Goal: Obtain resource: Obtain resource

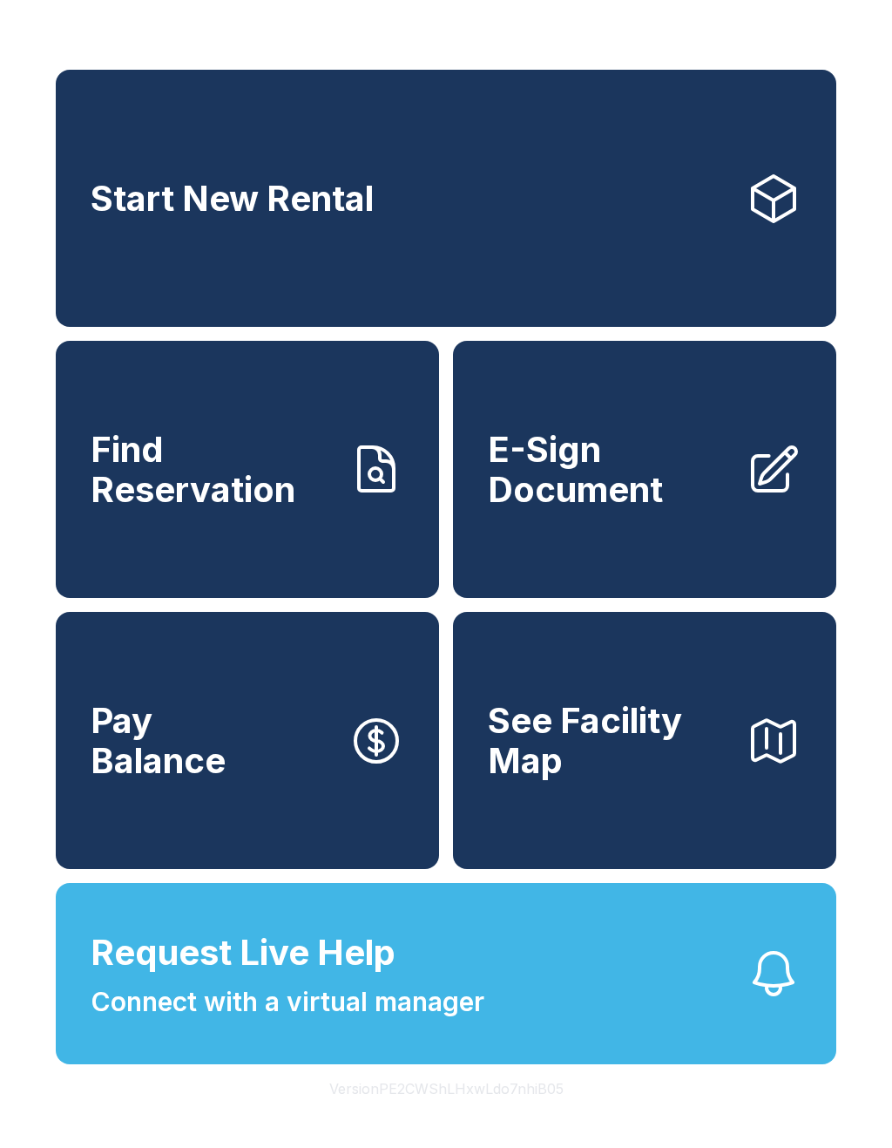
click at [762, 485] on icon at bounding box center [774, 470] width 56 height 56
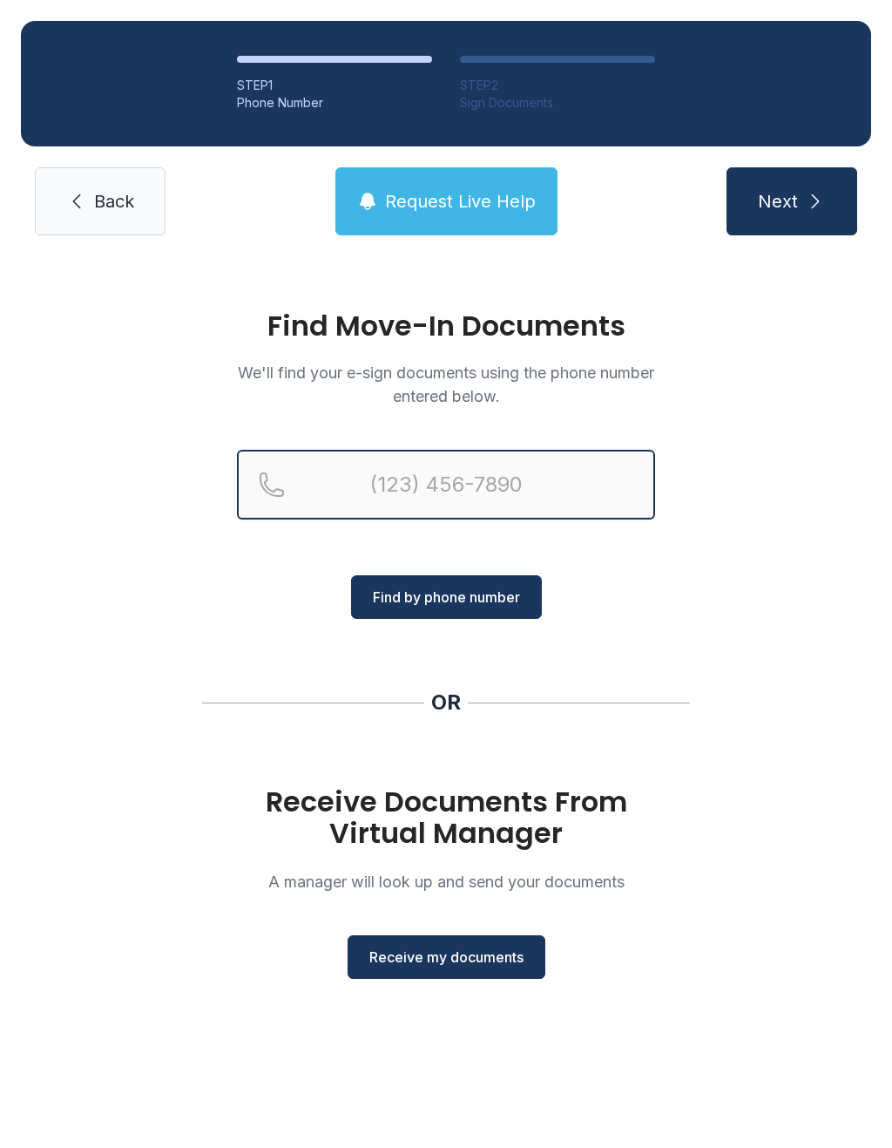
click at [559, 484] on input "Reservation phone number" at bounding box center [446, 485] width 418 height 70
type input "("
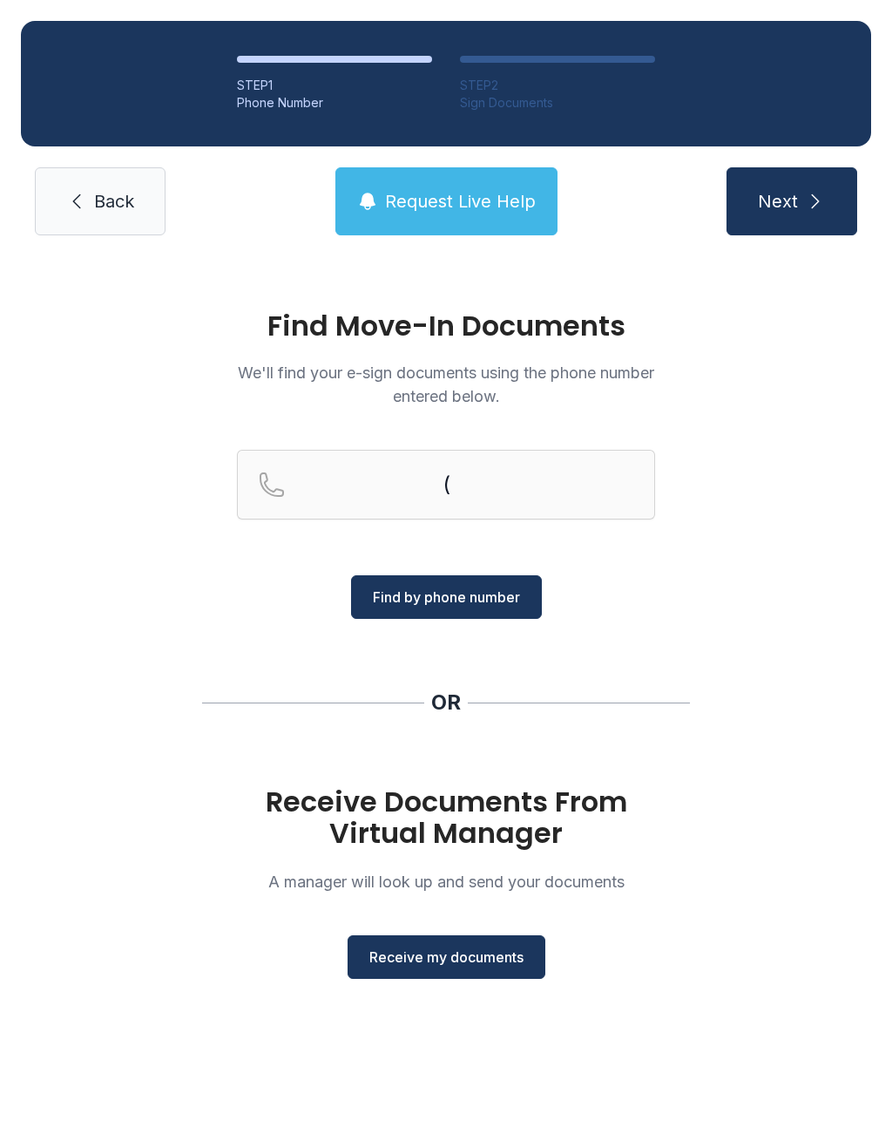
click at [826, 647] on div "Find Move-In Documents We'll find your e-sign documents using the phone number …" at bounding box center [446, 652] width 892 height 792
click at [464, 959] on span "Receive my documents" at bounding box center [446, 956] width 154 height 21
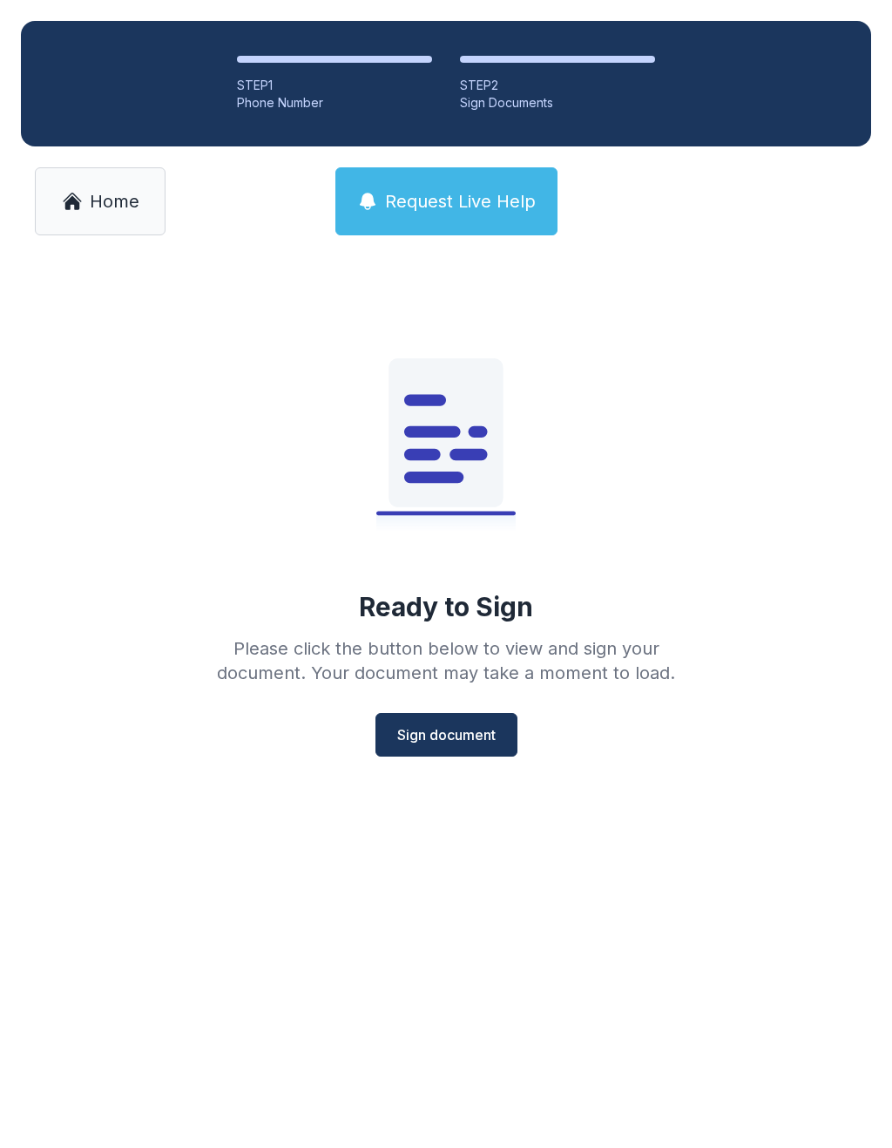
click at [119, 207] on span "Home" at bounding box center [115, 201] width 50 height 24
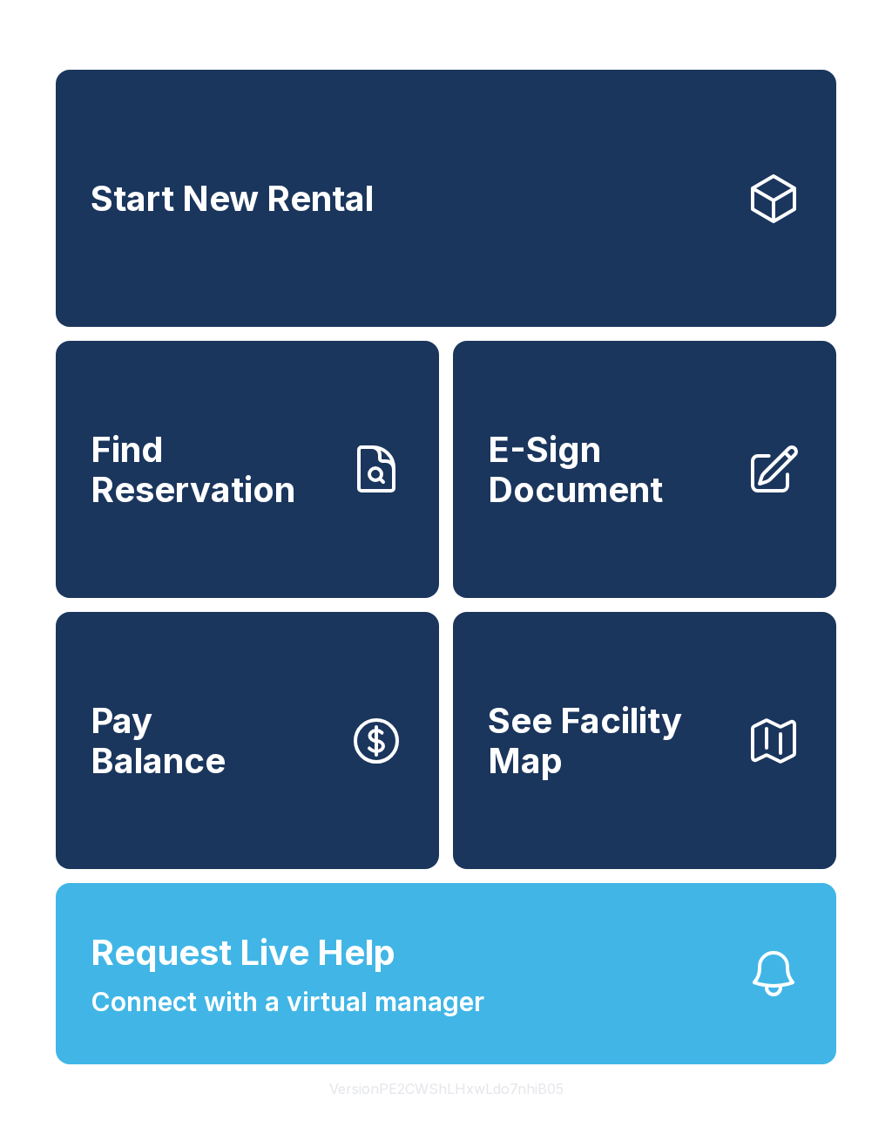
click at [429, 994] on span "Request Live Help Connect with a virtual manager" at bounding box center [288, 973] width 394 height 95
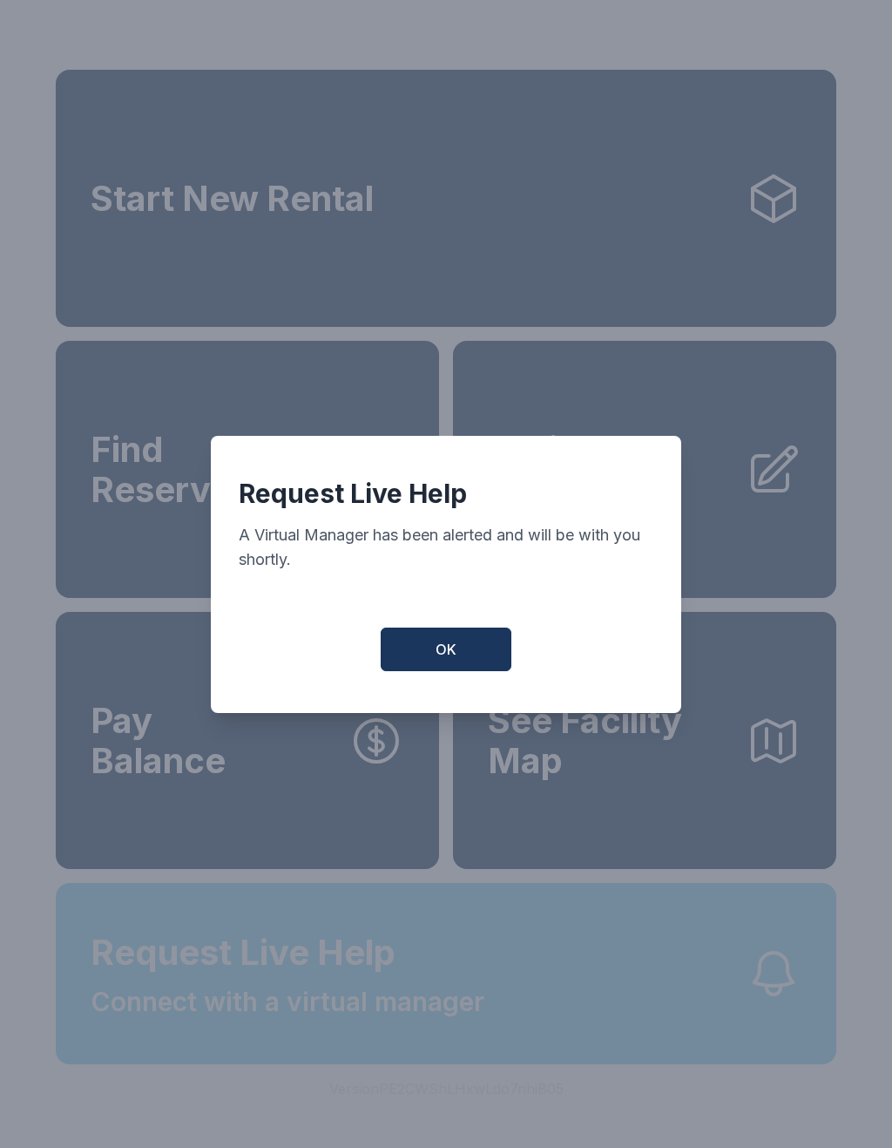
click at [453, 658] on span "OK" at bounding box center [446, 649] width 21 height 21
